Goal: Information Seeking & Learning: Learn about a topic

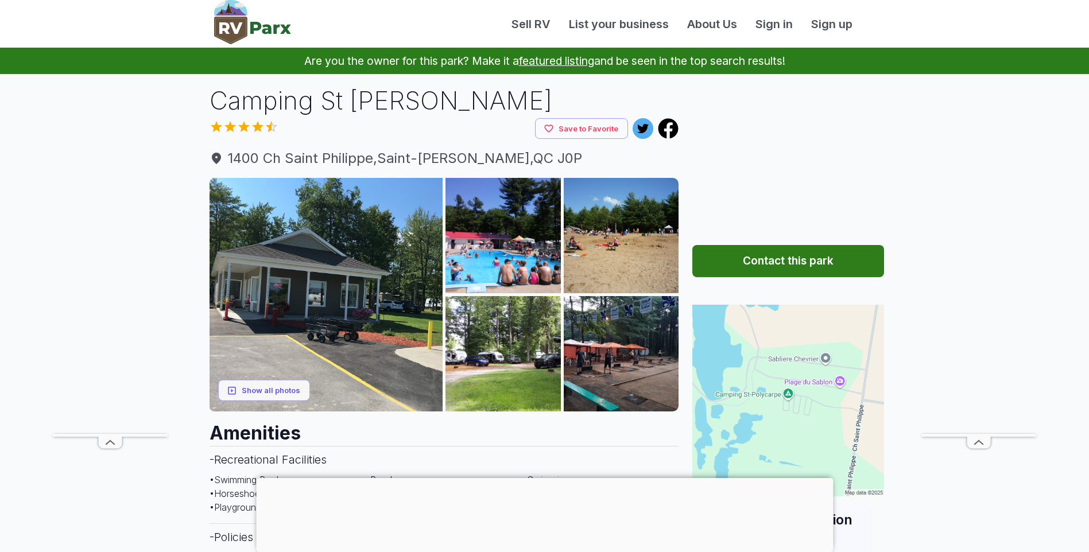
click at [542, 478] on div at bounding box center [544, 478] width 577 height 0
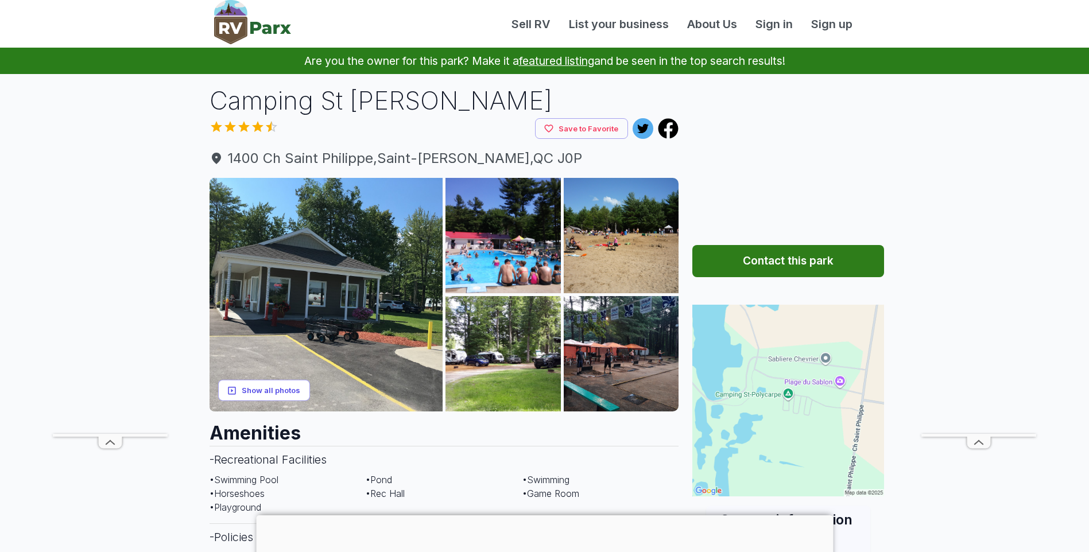
click at [292, 389] on button "Show all photos" at bounding box center [264, 390] width 92 height 21
click at [284, 395] on button "Show all photos" at bounding box center [264, 390] width 92 height 21
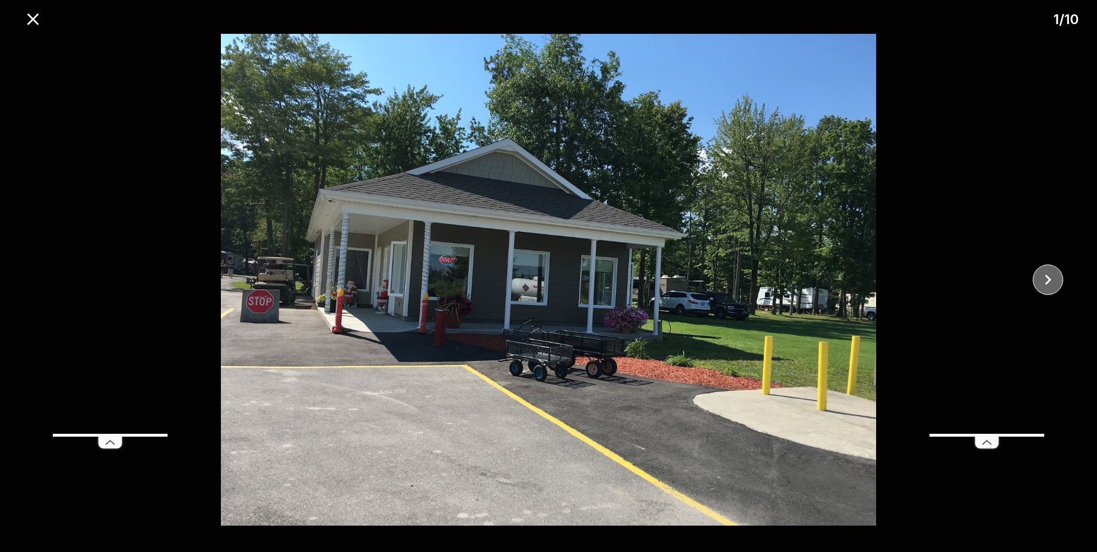
click at [1052, 281] on icon "close" at bounding box center [1048, 280] width 20 height 20
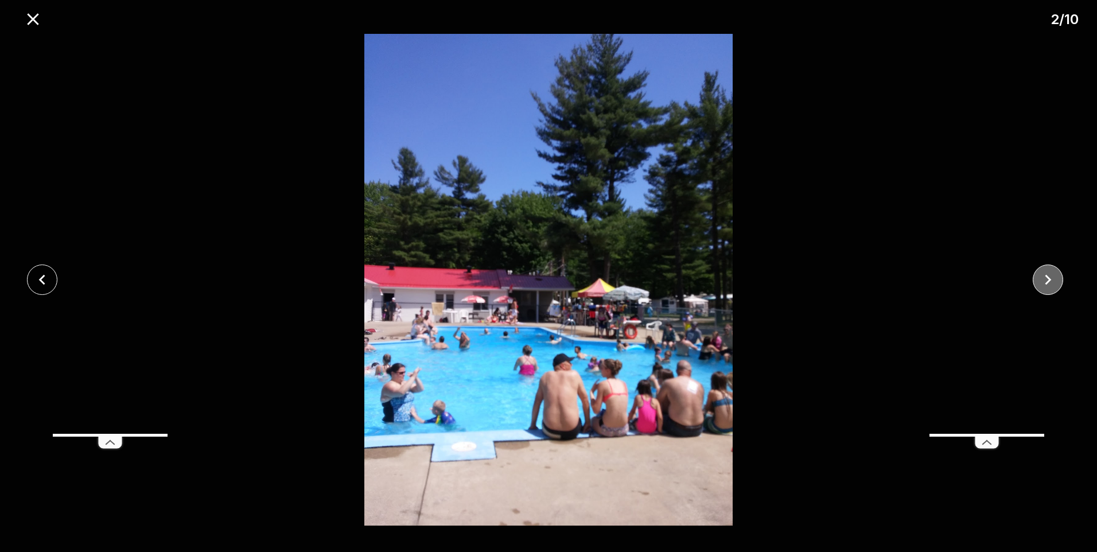
click at [1052, 281] on icon "close" at bounding box center [1048, 280] width 20 height 20
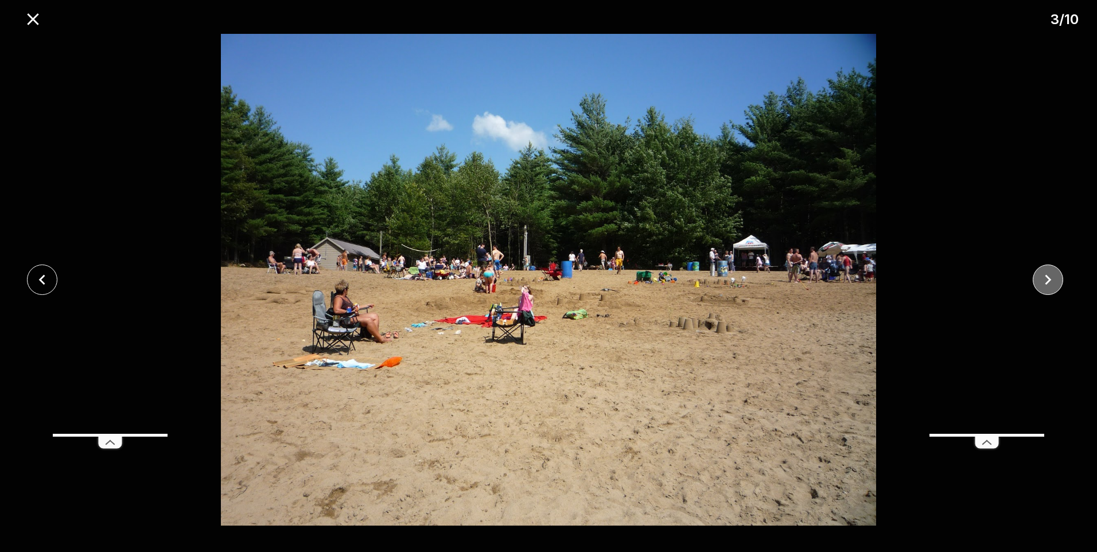
click at [1052, 281] on icon "close" at bounding box center [1048, 280] width 20 height 20
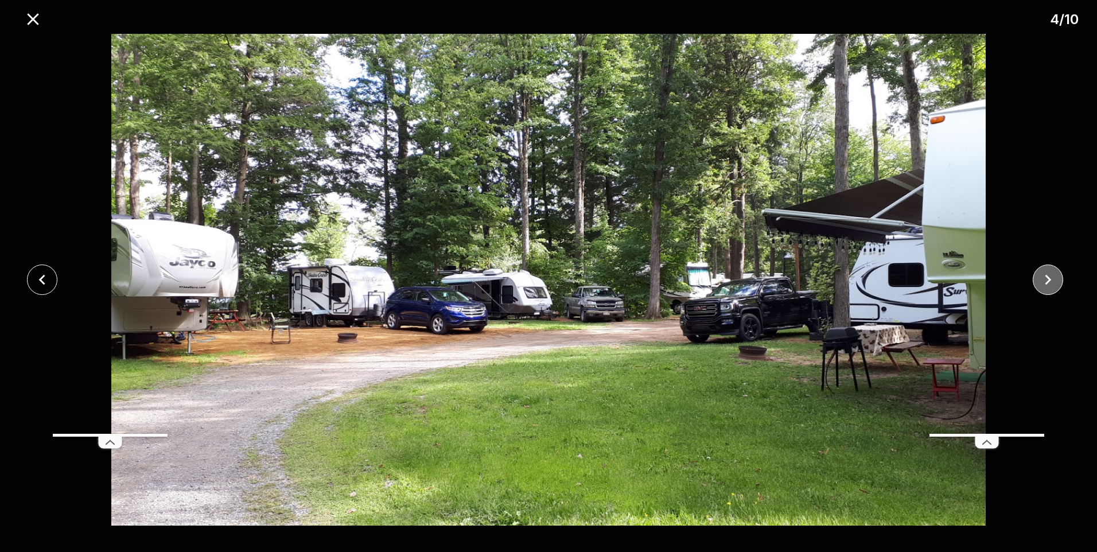
click at [1052, 281] on icon "close" at bounding box center [1048, 280] width 20 height 20
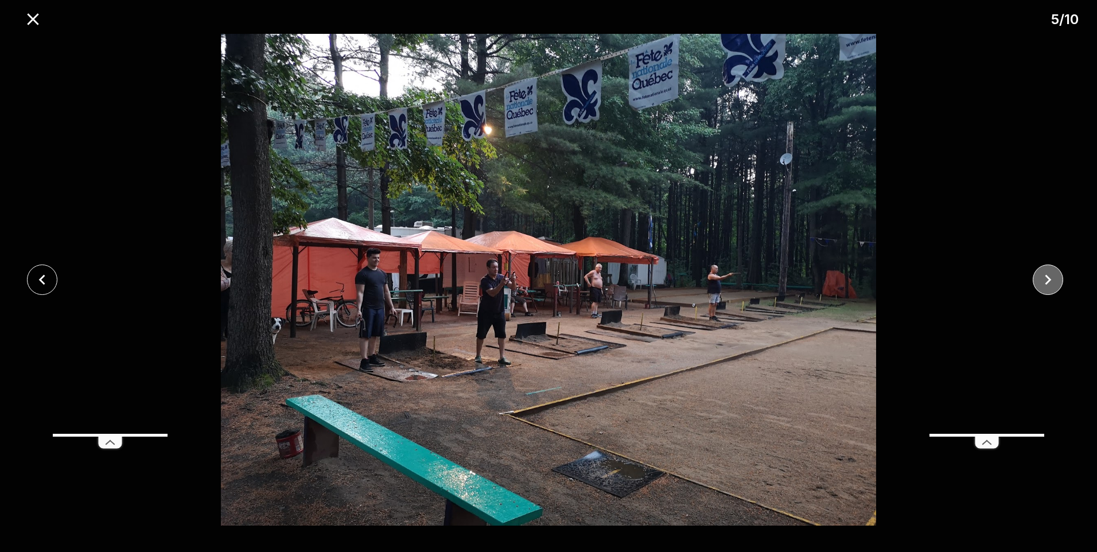
click at [1052, 281] on icon "close" at bounding box center [1048, 280] width 20 height 20
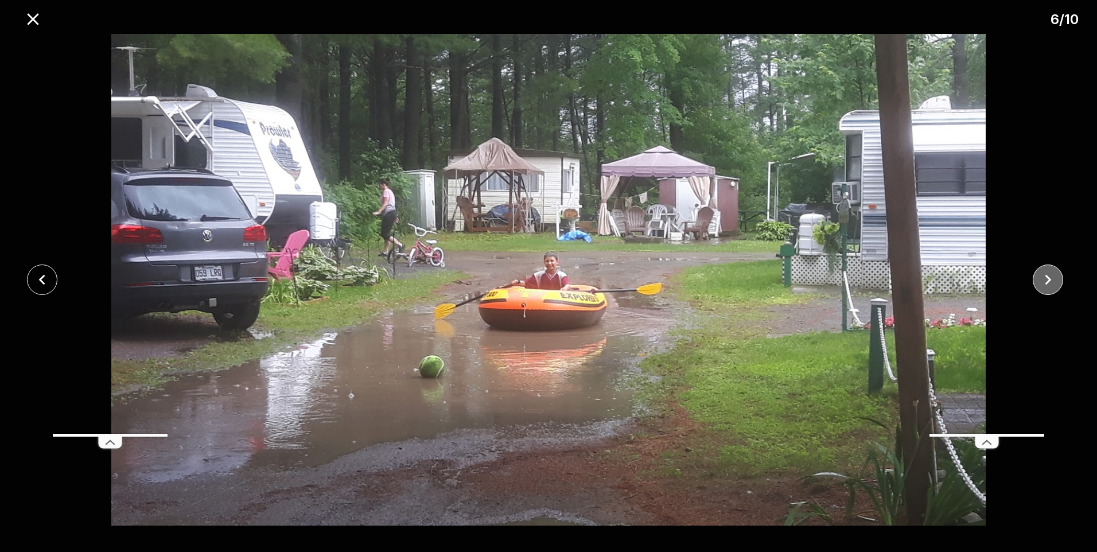
click at [1052, 281] on icon "close" at bounding box center [1048, 280] width 20 height 20
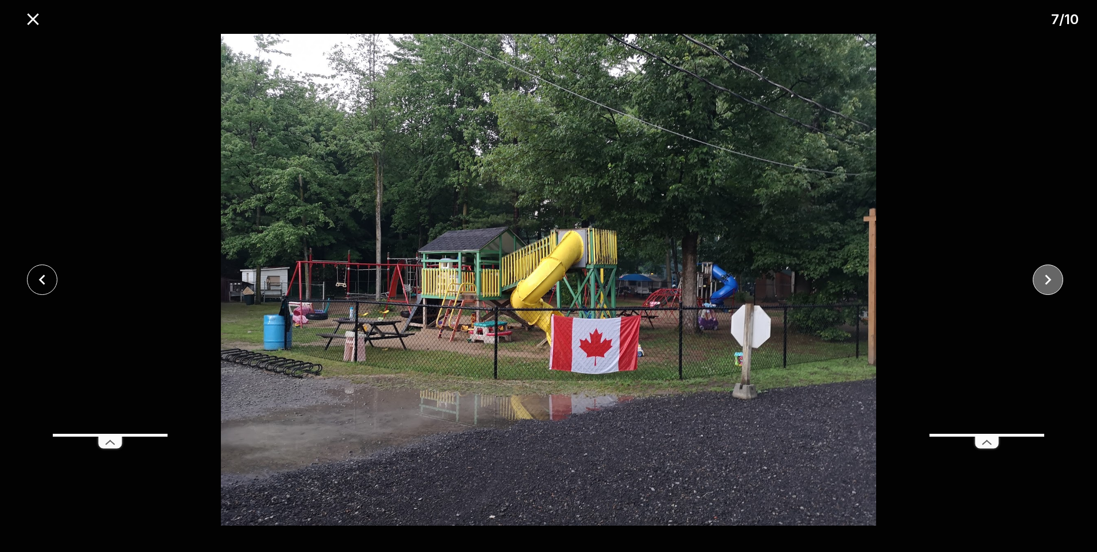
click at [1052, 281] on icon "close" at bounding box center [1048, 280] width 20 height 20
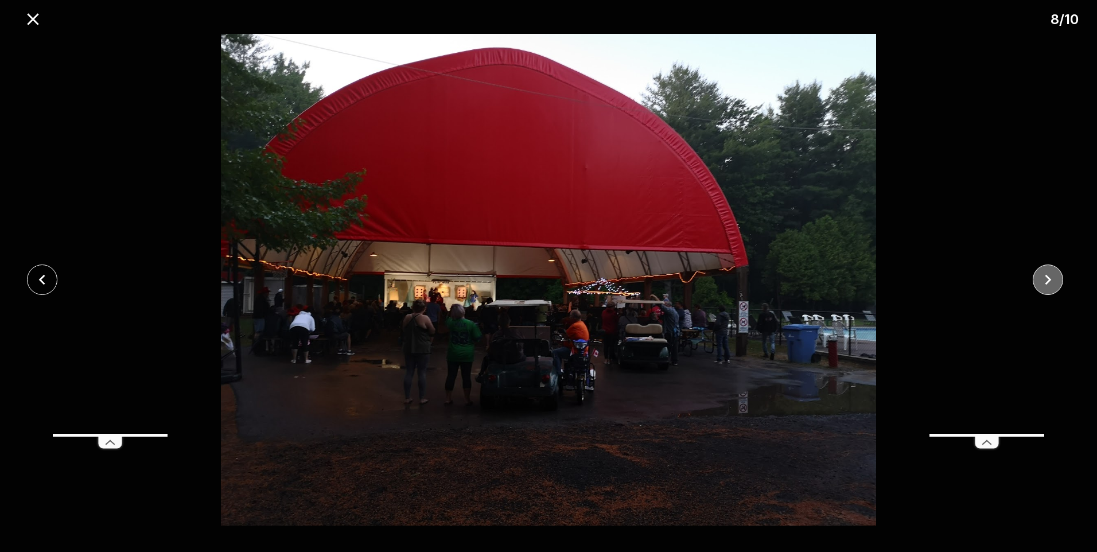
click at [1052, 281] on icon "close" at bounding box center [1048, 280] width 20 height 20
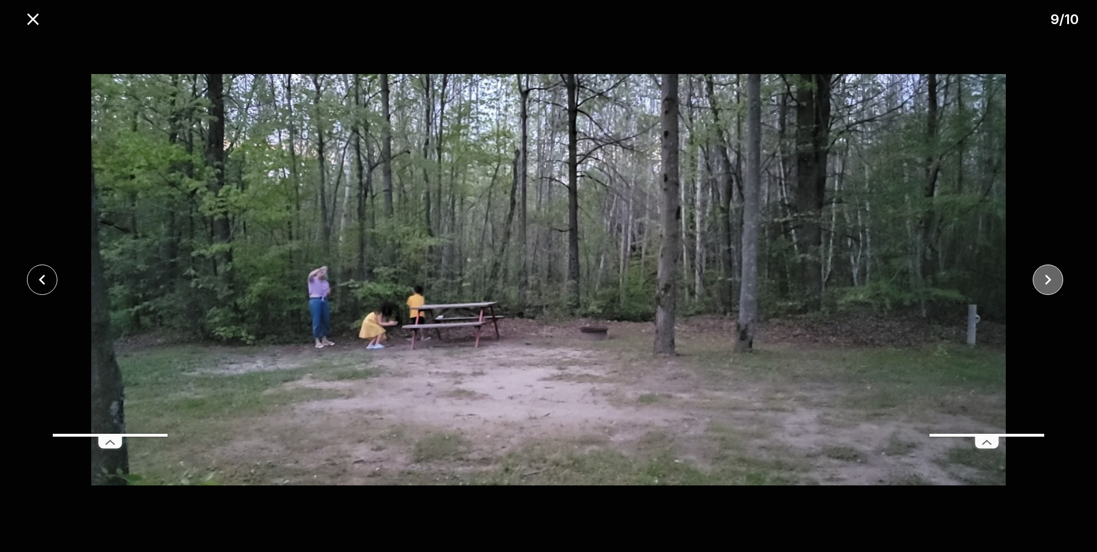
click at [1052, 281] on icon "close" at bounding box center [1048, 280] width 20 height 20
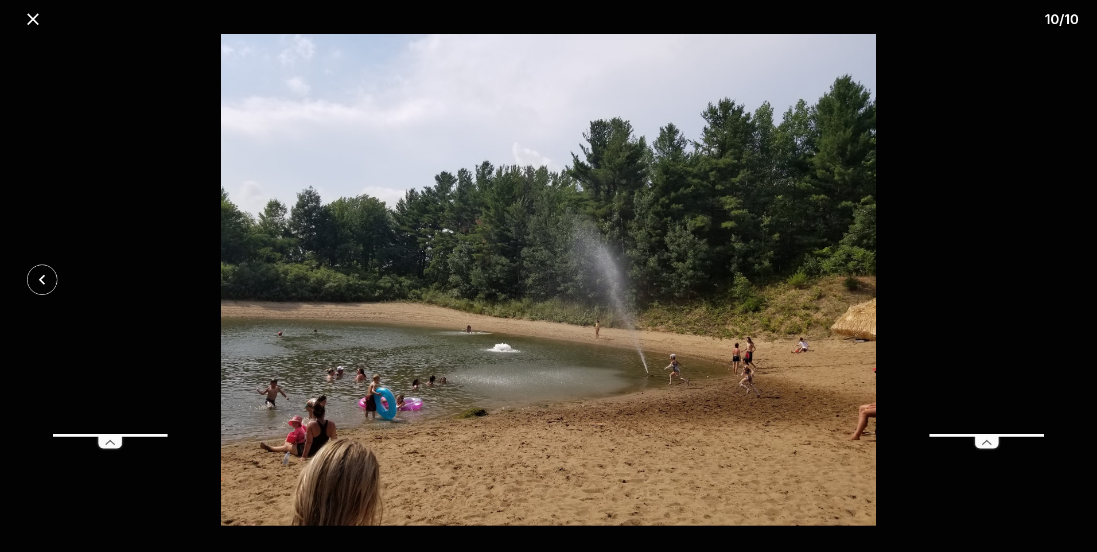
click at [1052, 281] on div at bounding box center [548, 280] width 1097 height 492
click at [33, 281] on icon "close" at bounding box center [42, 280] width 20 height 20
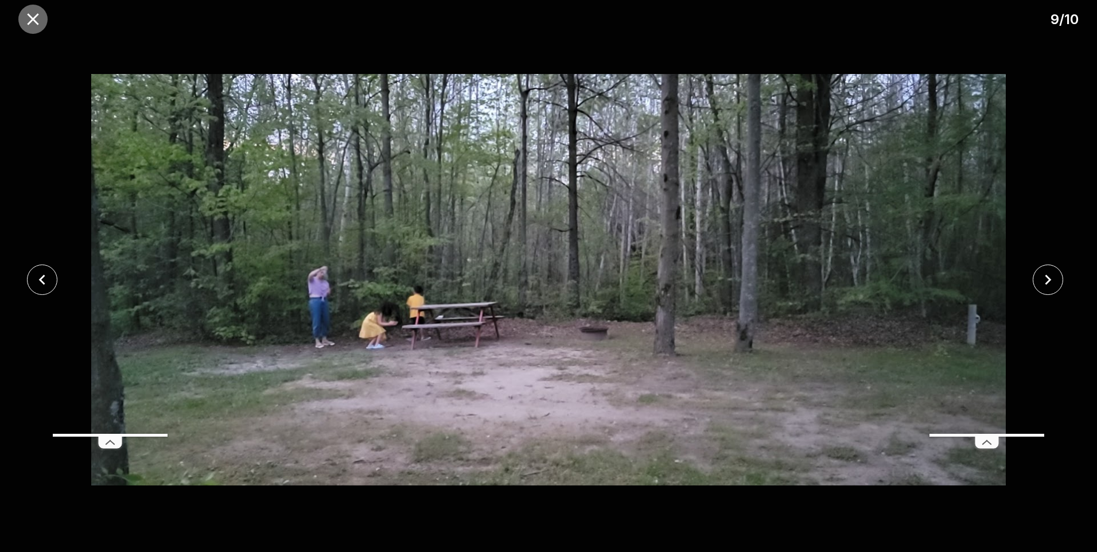
click at [37, 18] on icon "close" at bounding box center [33, 19] width 20 height 20
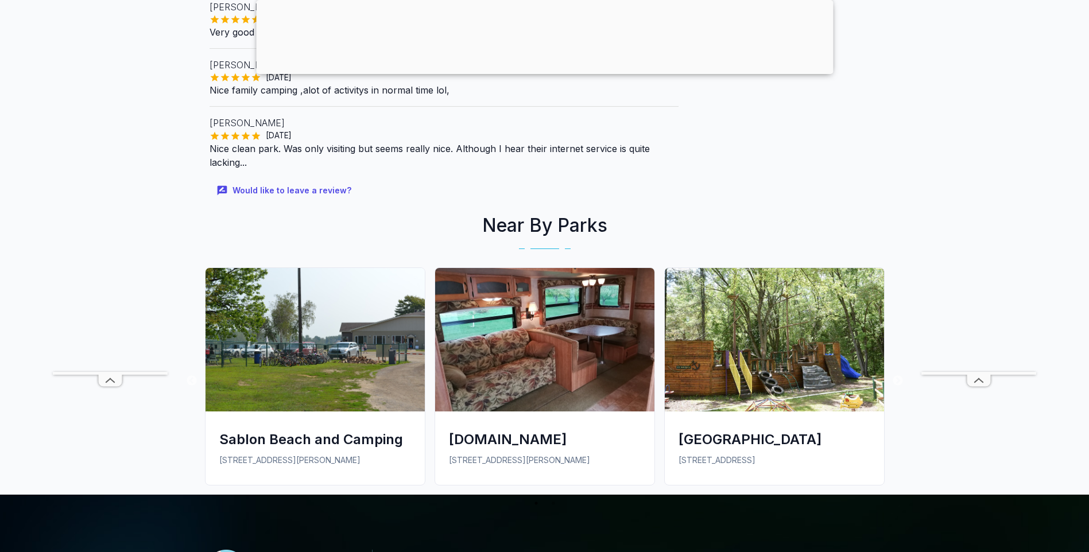
scroll to position [1320, 0]
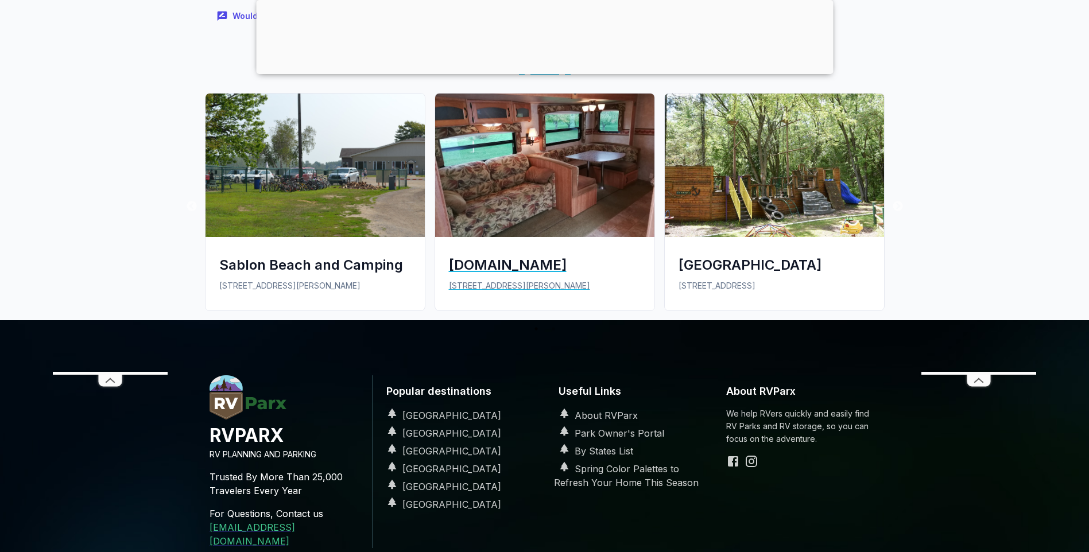
click at [553, 180] on img at bounding box center [544, 165] width 219 height 143
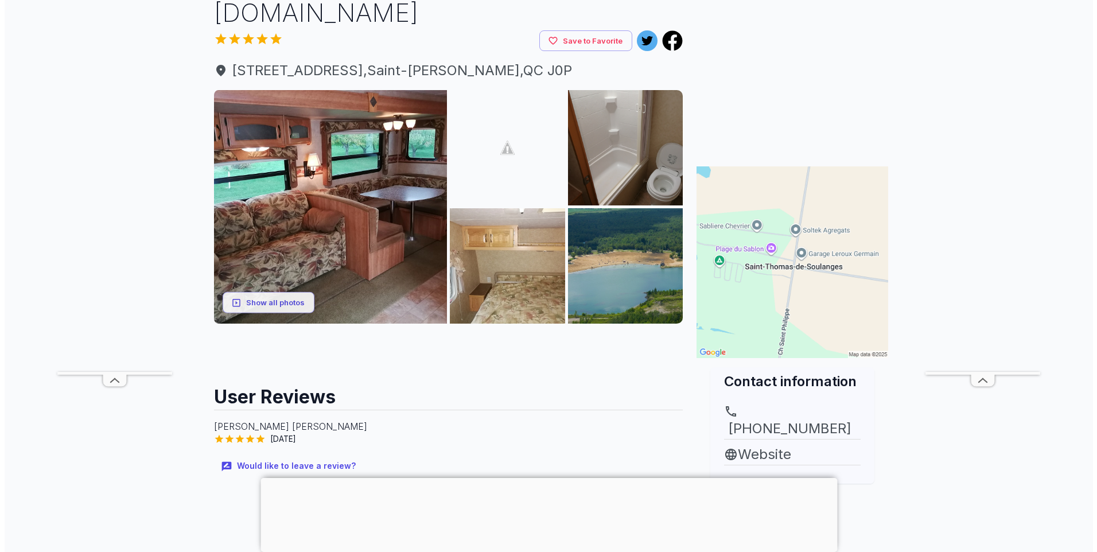
scroll to position [115, 0]
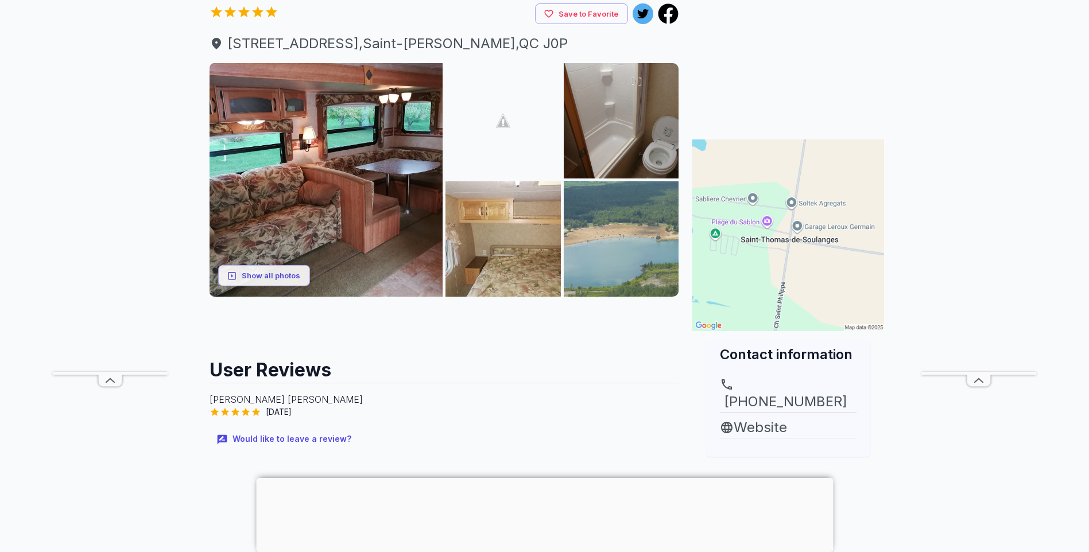
click at [620, 269] on img at bounding box center [621, 238] width 115 height 115
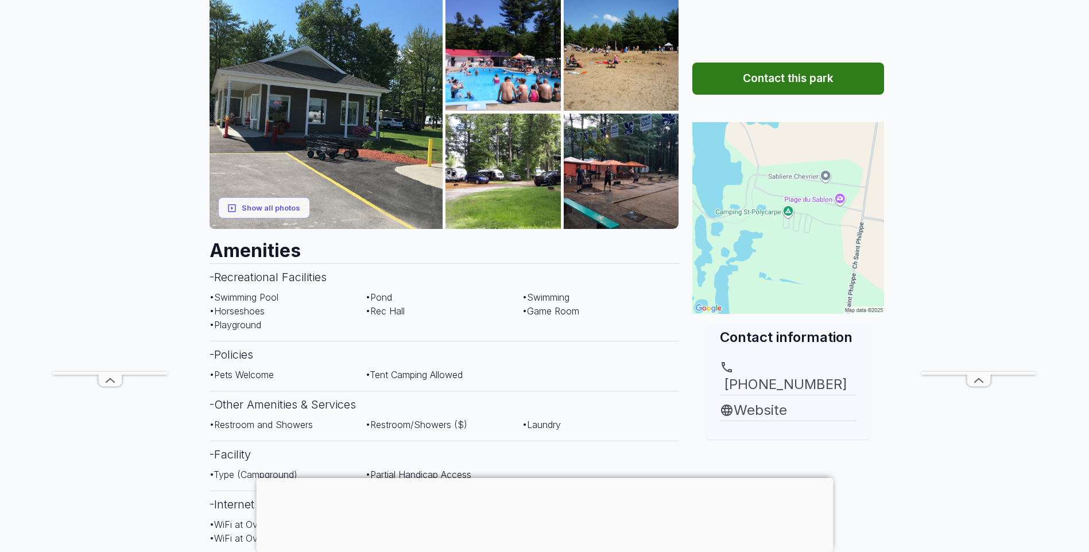
scroll to position [57, 0]
